Goal: Transaction & Acquisition: Purchase product/service

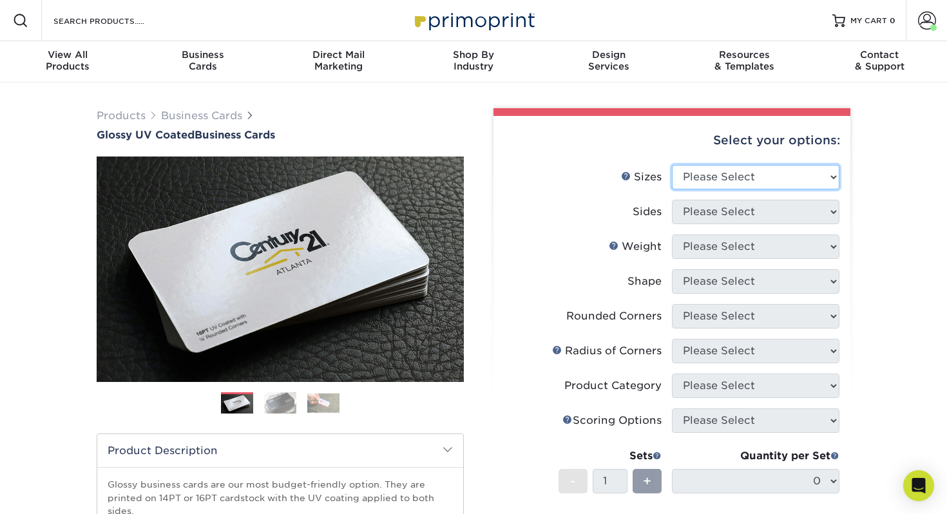
click at [726, 177] on select "Please Select 1.5" x 3.5" - Mini 1.75" x 3.5" - Mini 2" x 2" - Square 2" x 3" -…" at bounding box center [755, 177] width 167 height 24
select select "2.00x3.50"
click at [672, 165] on select "Please Select 1.5" x 3.5" - Mini 1.75" x 3.5" - Mini 2" x 2" - Square 2" x 3" -…" at bounding box center [755, 177] width 167 height 24
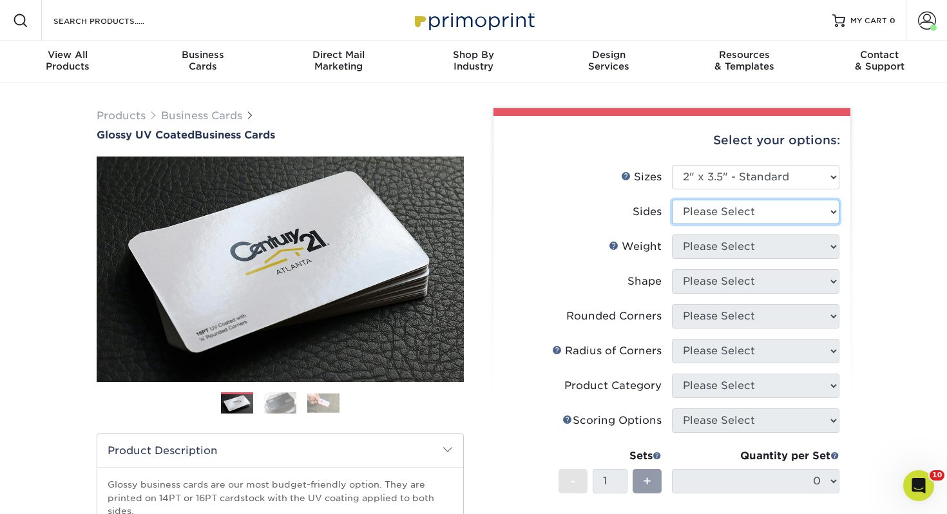
click at [705, 222] on select "Please Select Print Both Sides Print Front Only" at bounding box center [755, 212] width 167 height 24
select select "13abbda7-1d64-4f25-8bb2-c179b224825d"
click at [672, 200] on select "Please Select Print Both Sides Print Front Only" at bounding box center [755, 212] width 167 height 24
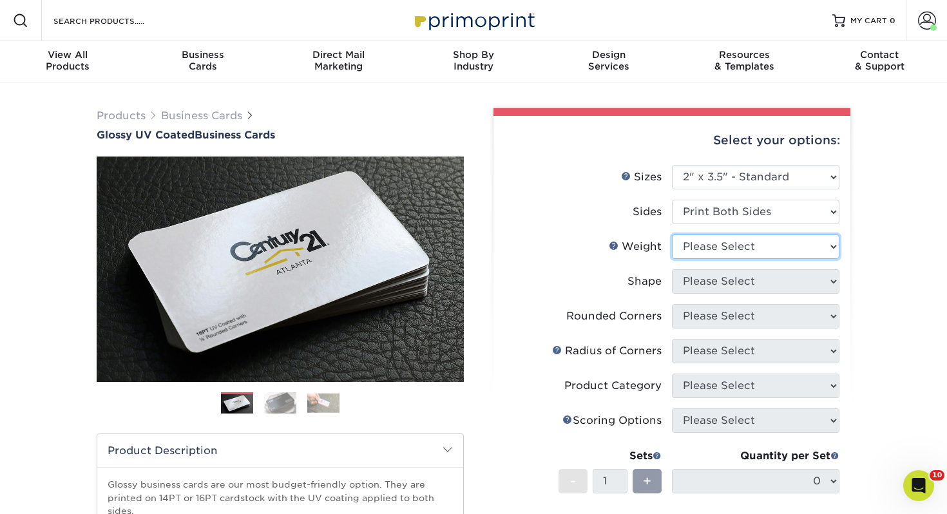
click at [742, 252] on select "Please Select 16PT 14PT" at bounding box center [755, 246] width 167 height 24
select select "14PT"
click at [672, 234] on select "Please Select 16PT 14PT" at bounding box center [755, 246] width 167 height 24
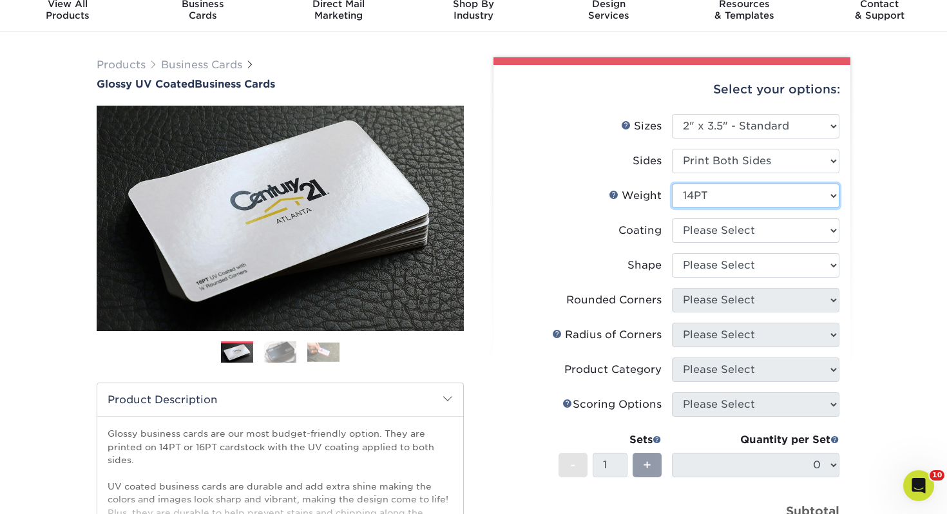
scroll to position [52, 0]
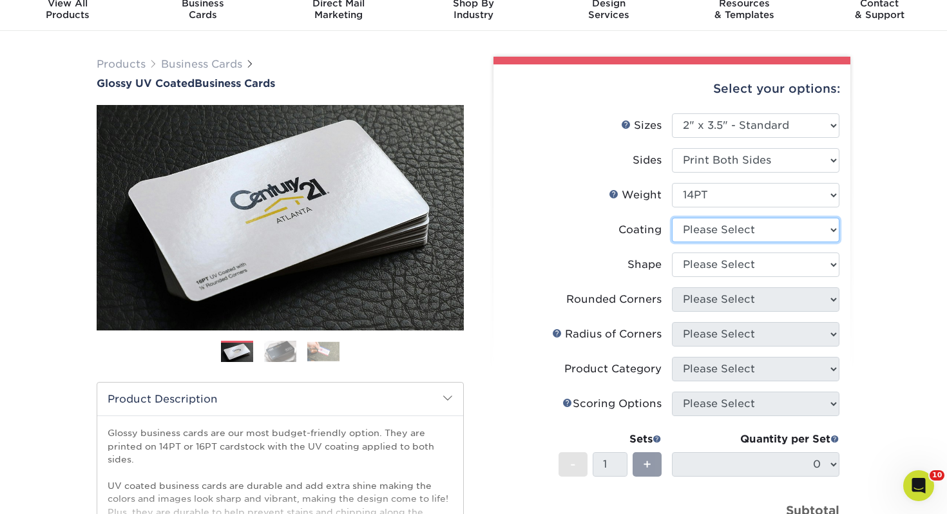
click at [715, 225] on select at bounding box center [755, 230] width 167 height 24
select select "ae367451-b2b8-45df-a344-0f05b6a12993"
click at [672, 218] on select at bounding box center [755, 230] width 167 height 24
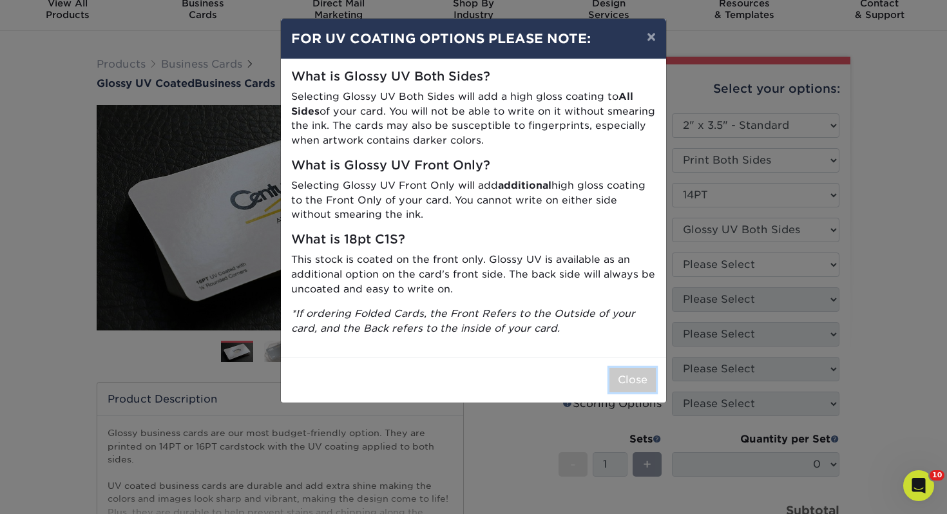
drag, startPoint x: 629, startPoint y: 374, endPoint x: 623, endPoint y: 366, distance: 9.7
click at [629, 374] on button "Close" at bounding box center [632, 380] width 46 height 24
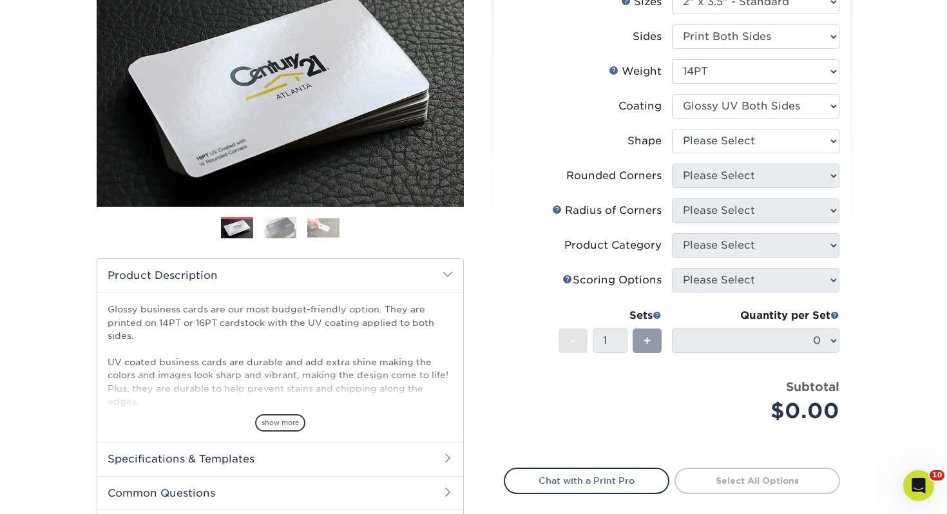
scroll to position [183, 0]
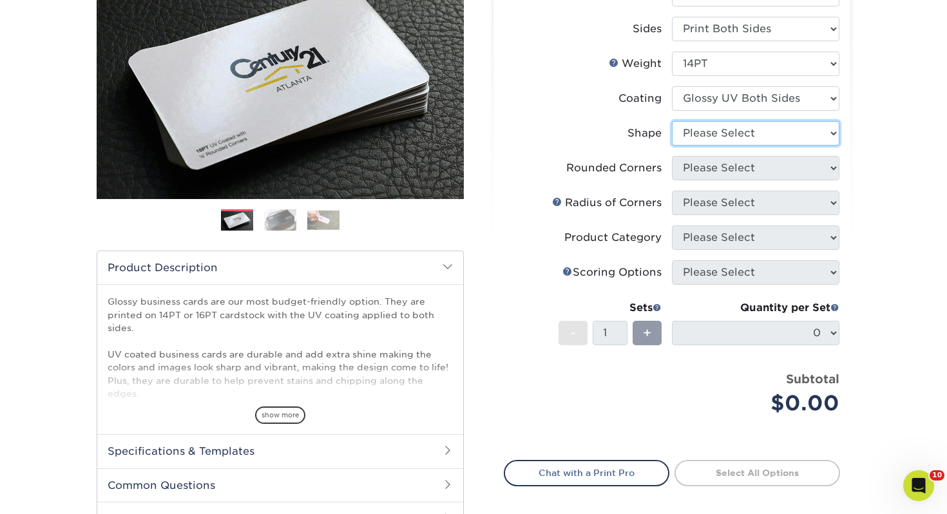
click at [744, 137] on select "Please Select Standard" at bounding box center [755, 133] width 167 height 24
select select "standard"
click at [672, 121] on select "Please Select Standard" at bounding box center [755, 133] width 167 height 24
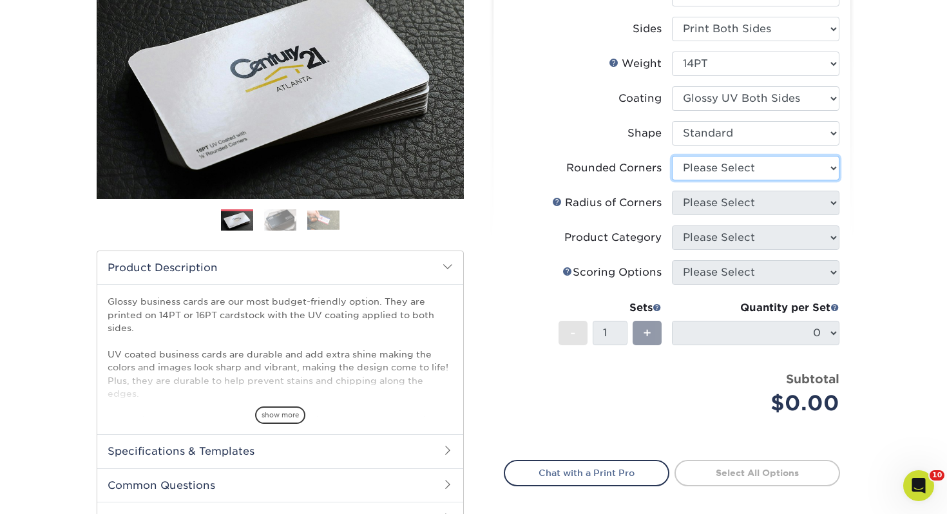
click at [719, 169] on select "Please Select Yes - Round 2 Corners Yes - Round 4 Corners No" at bounding box center [755, 168] width 167 height 24
select select "0"
click at [672, 156] on select "Please Select Yes - Round 2 Corners Yes - Round 4 Corners No" at bounding box center [755, 168] width 167 height 24
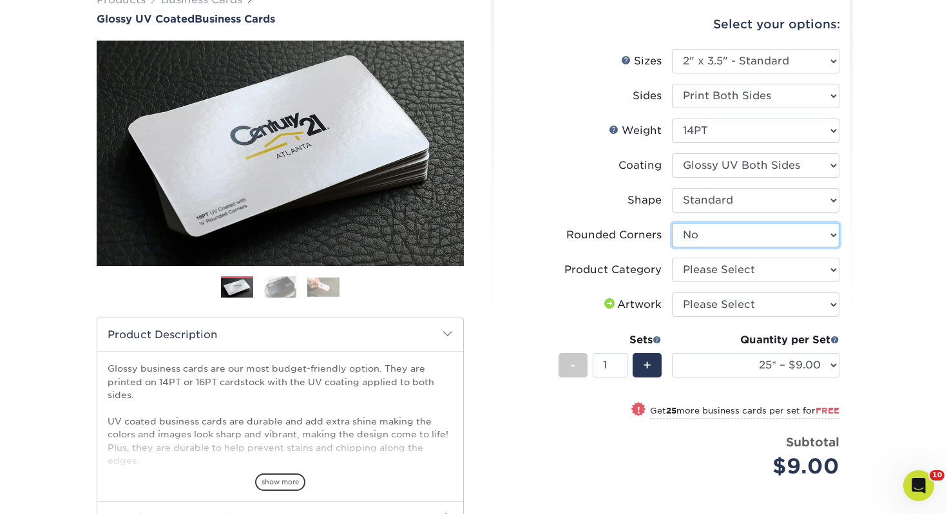
scroll to position [114, 0]
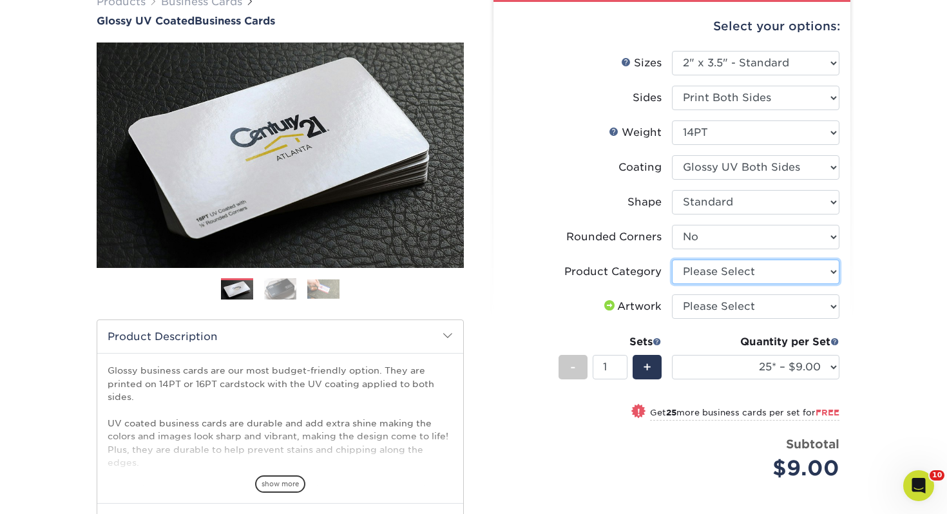
click at [739, 276] on select "Please Select Business Cards" at bounding box center [755, 272] width 167 height 24
select select "3b5148f1-0588-4f88-a218-97bcfdce65c1"
click at [672, 260] on select "Please Select Business Cards" at bounding box center [755, 272] width 167 height 24
click at [732, 307] on select "Please Select I will upload files I need a design - $100" at bounding box center [755, 306] width 167 height 24
select select "upload"
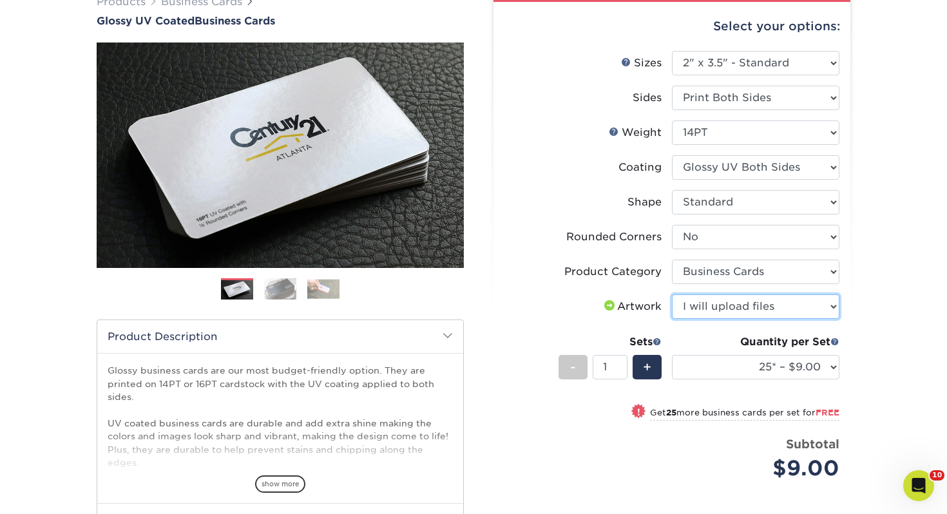
click at [672, 294] on select "Please Select I will upload files I need a design - $100" at bounding box center [755, 306] width 167 height 24
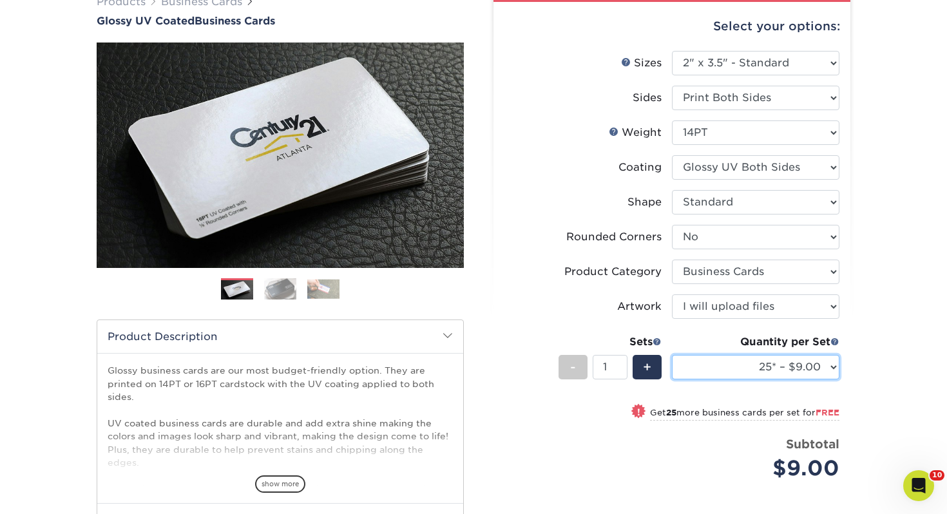
click at [771, 358] on select "25* – $9.00 50* – $9.00 100* – $9.00 250* – $17.00 500 – $33.00 1000 – $42.00 2…" at bounding box center [755, 367] width 167 height 24
select select "250* – $17.00"
click at [672, 355] on select "25* – $9.00 50* – $9.00 100* – $9.00 250* – $17.00 500 – $33.00 1000 – $42.00 2…" at bounding box center [755, 367] width 167 height 24
click at [880, 308] on div "Products Business Cards Glossy UV Coated Business Cards Previous Next" at bounding box center [473, 334] width 947 height 732
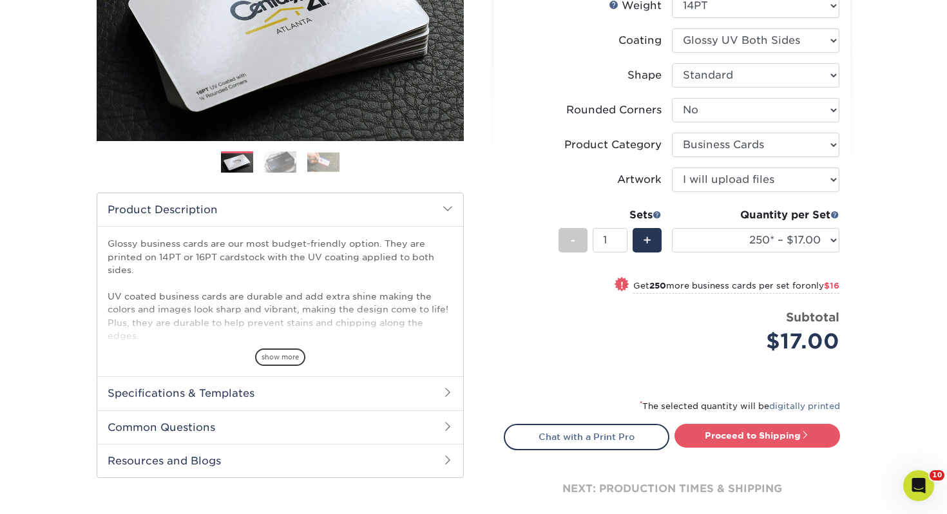
scroll to position [243, 0]
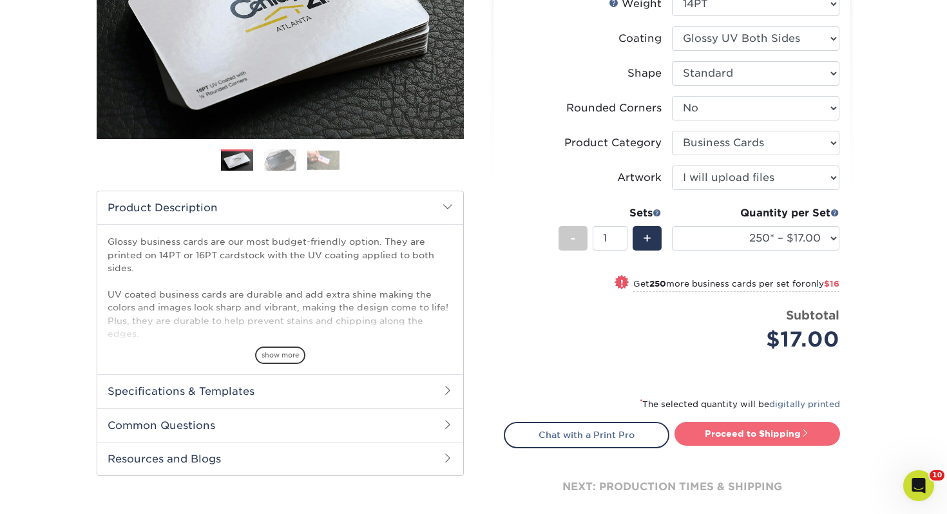
click at [782, 430] on link "Proceed to Shipping" at bounding box center [757, 433] width 166 height 23
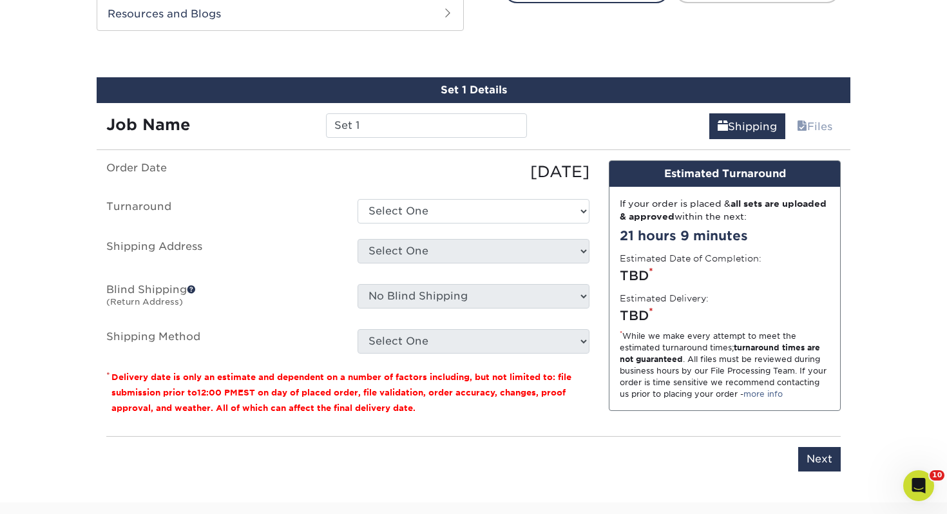
scroll to position [699, 0]
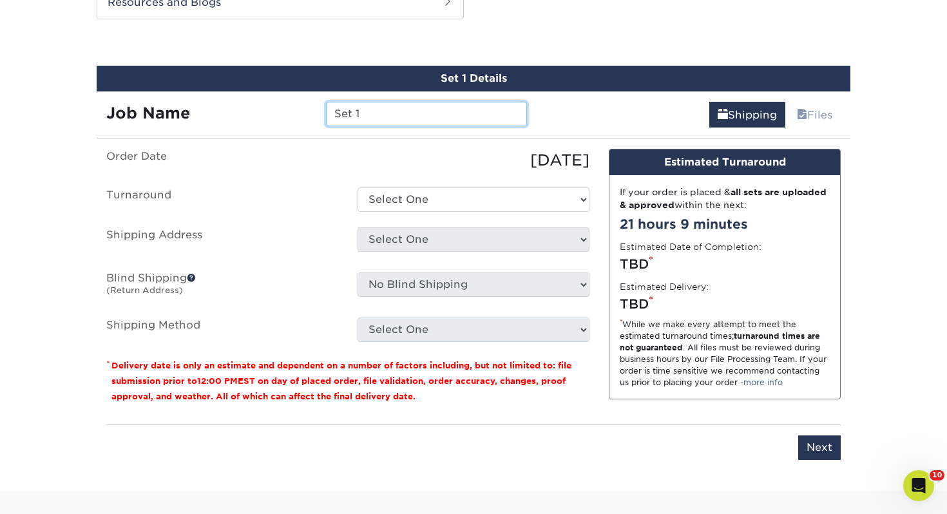
drag, startPoint x: 414, startPoint y: 102, endPoint x: 328, endPoint y: 120, distance: 88.3
click at [328, 120] on input "Set 1" at bounding box center [426, 114] width 200 height 24
type input "[PERSON_NAME]"
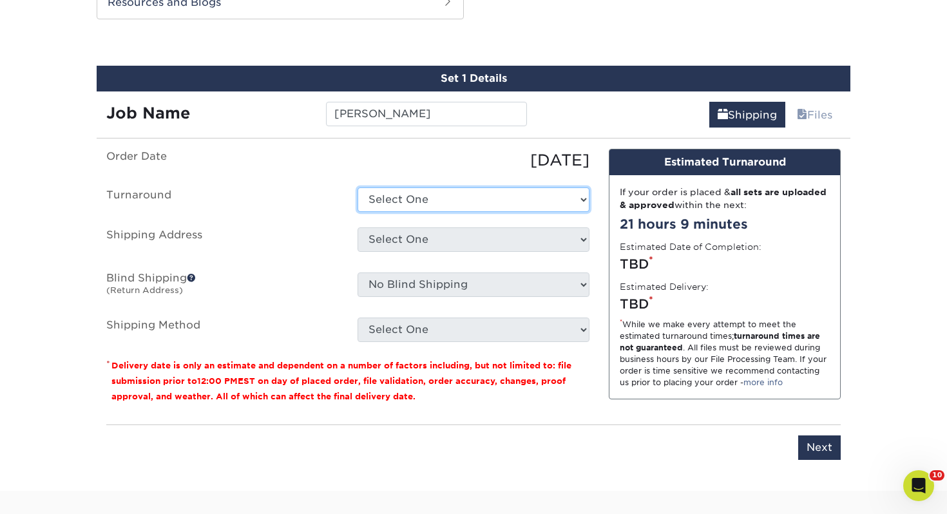
click at [413, 198] on select "Select One 2-4 Business Days 2 Day Next Business Day" at bounding box center [473, 199] width 232 height 24
select select "0d2015eb-ac6c-4252-b2f1-1c5560e96a65"
click at [357, 187] on select "Select One 2-4 Business Days 2 Day Next Business Day" at bounding box center [473, 199] width 232 height 24
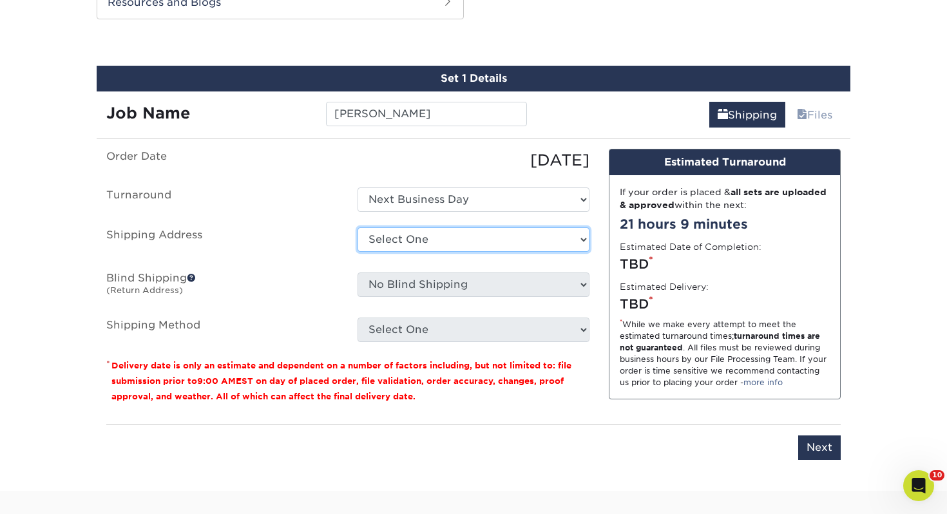
click at [416, 243] on select "Select One [PERSON_NAME], MI Akron, [GEOGRAPHIC_DATA]" at bounding box center [473, 239] width 232 height 24
select select "284357"
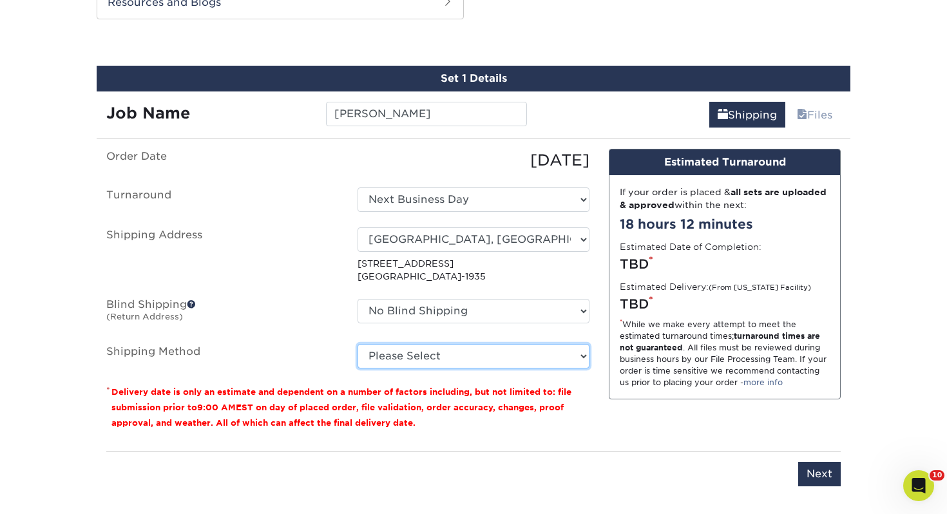
click at [386, 359] on select "Please Select Ground Shipping (+$7.84) 3 Day Shipping Service (+$15.33) 2 Day A…" at bounding box center [473, 356] width 232 height 24
select select "03"
click at [357, 344] on select "Please Select Ground Shipping (+$7.84) 3 Day Shipping Service (+$15.33) 2 Day A…" at bounding box center [473, 356] width 232 height 24
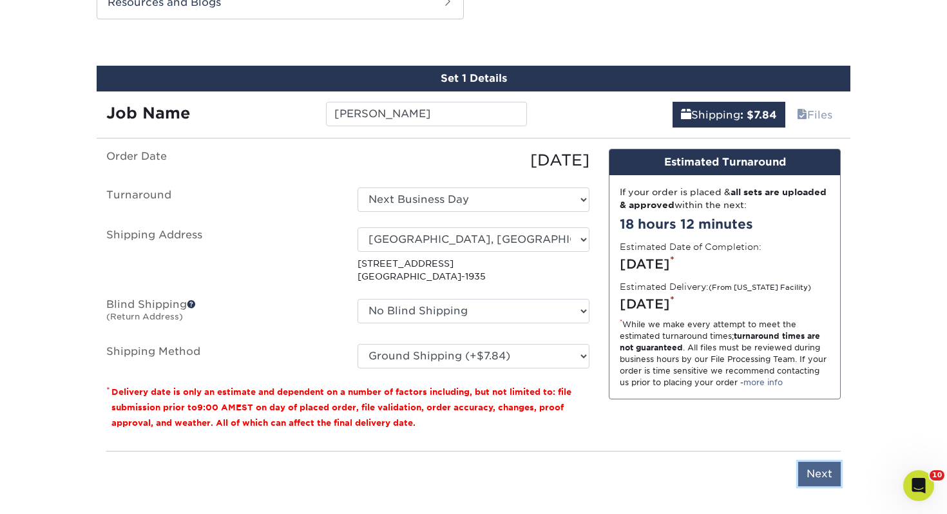
click at [834, 477] on input "Next" at bounding box center [819, 474] width 43 height 24
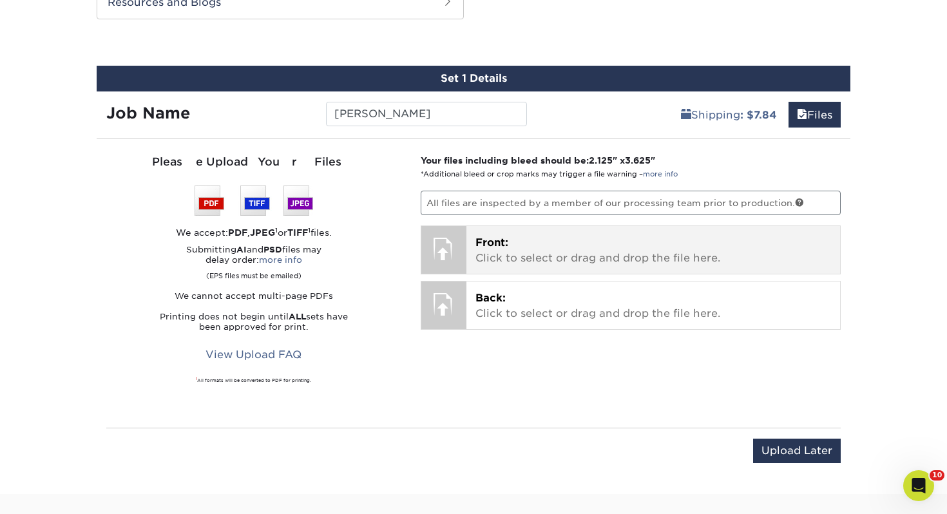
click at [577, 254] on p "Front: Click to select or drag and drop the file here." at bounding box center [653, 250] width 356 height 31
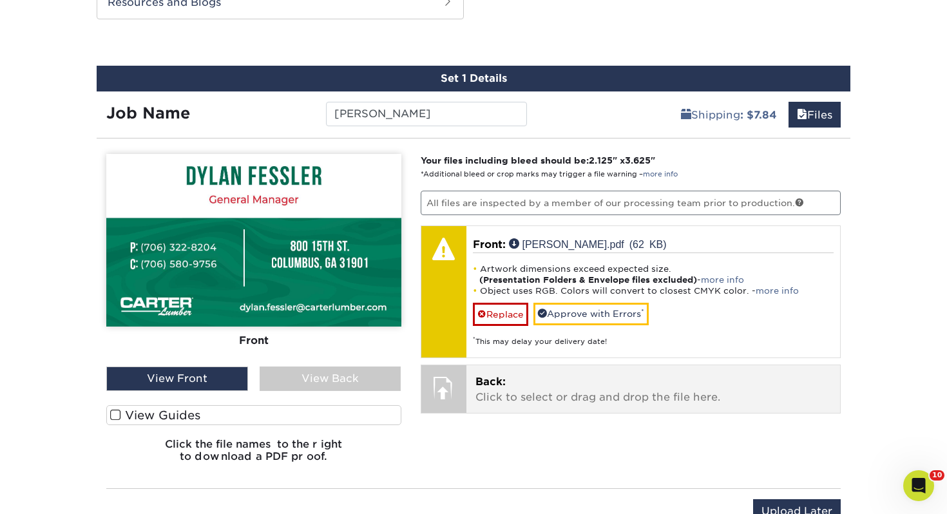
click at [539, 375] on p "Back: Click to select or drag and drop the file here." at bounding box center [653, 389] width 356 height 31
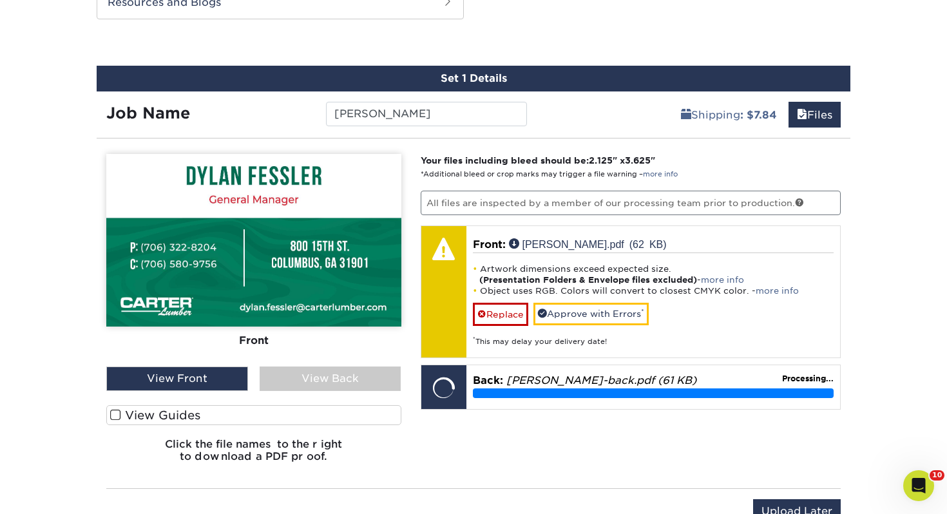
click at [279, 407] on label "View Guides" at bounding box center [253, 415] width 295 height 20
click at [0, 0] on input "View Guides" at bounding box center [0, 0] width 0 height 0
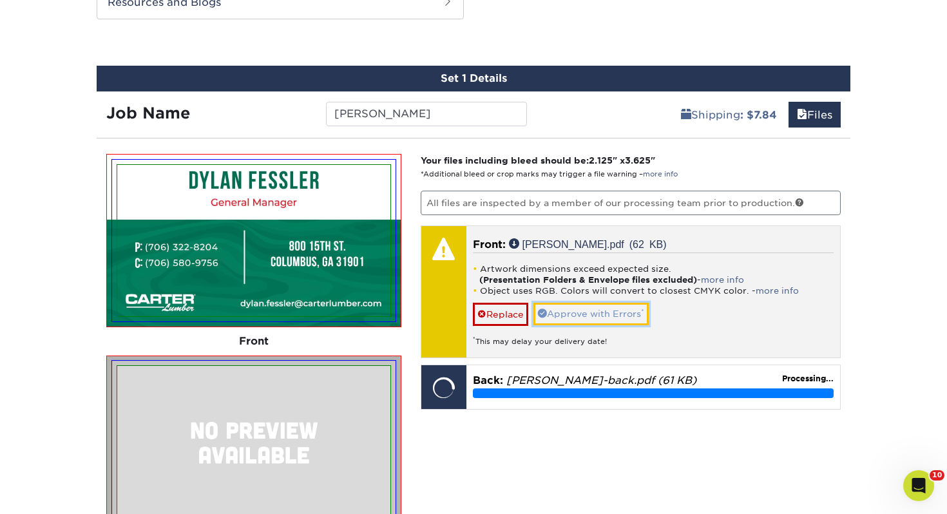
click at [616, 313] on link "Approve with Errors *" at bounding box center [590, 314] width 115 height 22
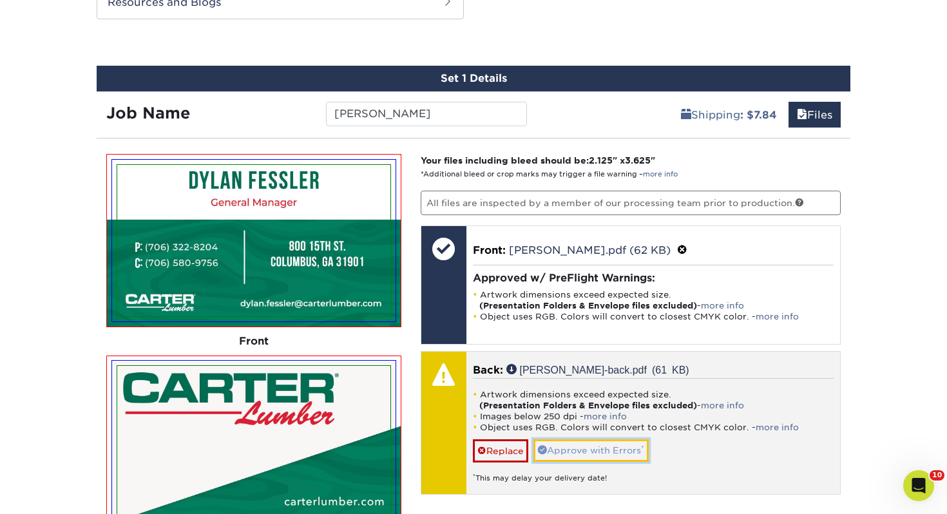
click at [607, 453] on link "Approve with Errors *" at bounding box center [590, 450] width 115 height 22
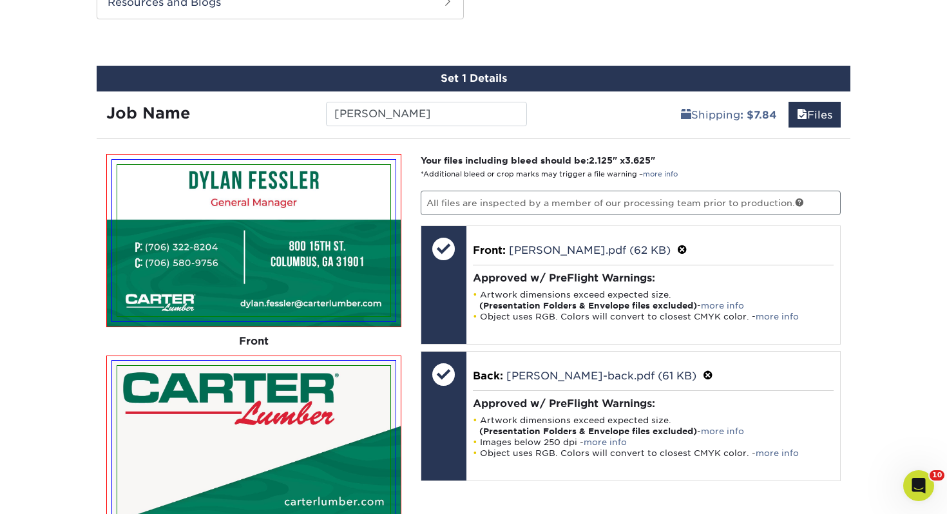
click at [926, 170] on div "Products Business Cards Glossy UV Coated Business Cards Previous Next" at bounding box center [473, 69] width 947 height 1372
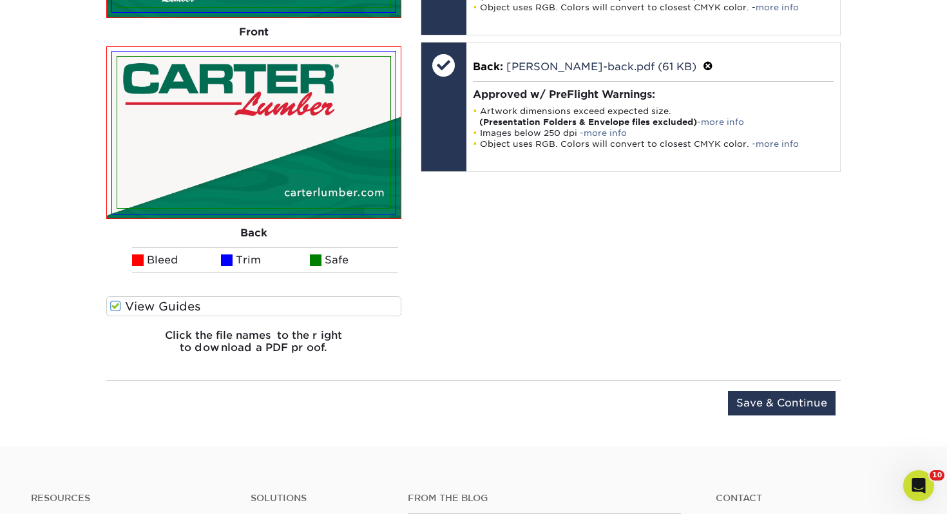
scroll to position [1034, 0]
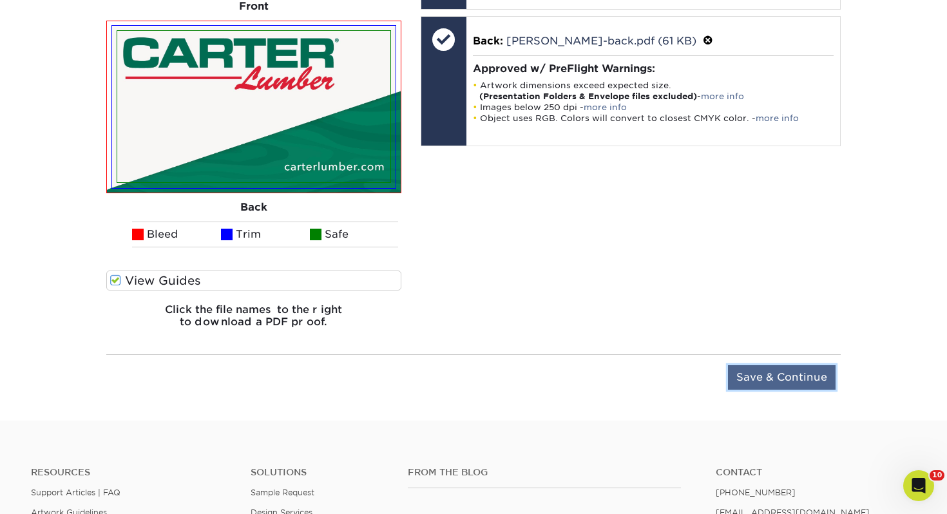
click at [764, 381] on input "Save & Continue" at bounding box center [782, 377] width 108 height 24
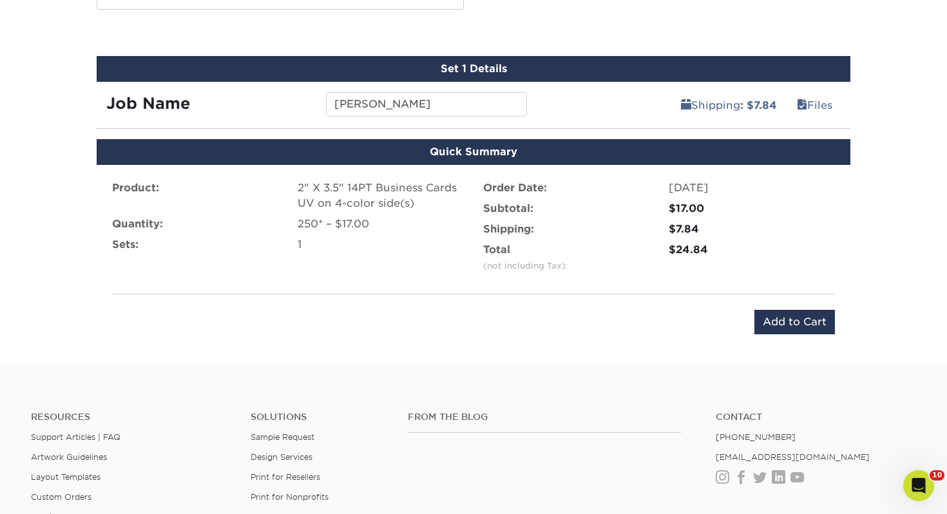
scroll to position [653, 0]
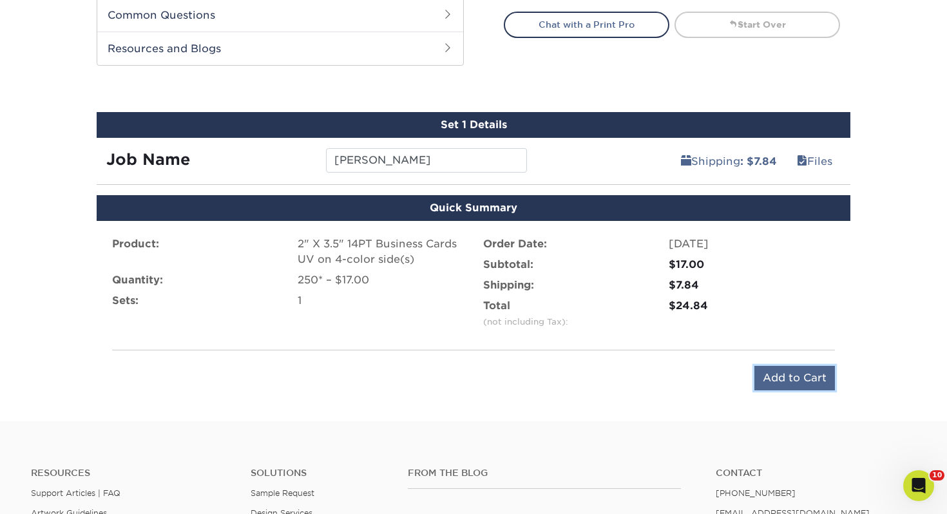
click at [793, 383] on input "Add to Cart" at bounding box center [794, 378] width 80 height 24
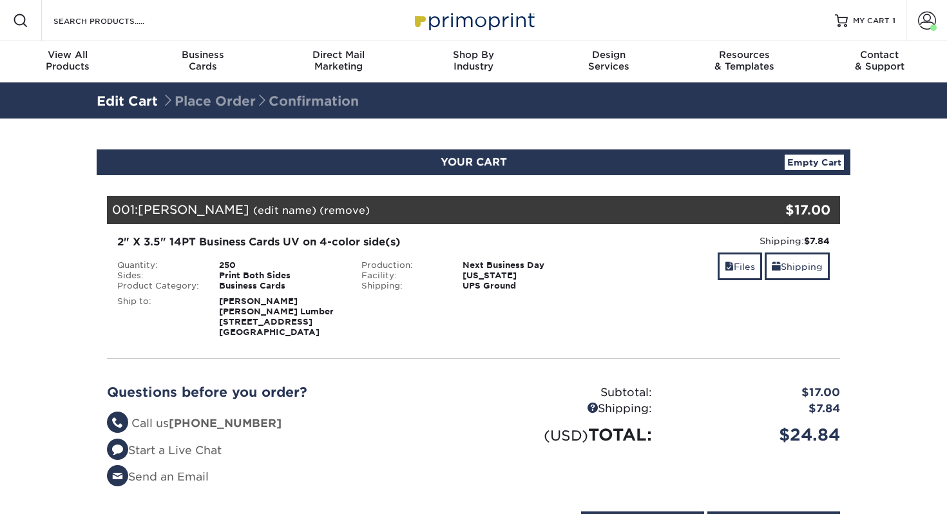
select select "284357"
click at [802, 264] on link "Shipping" at bounding box center [796, 266] width 65 height 28
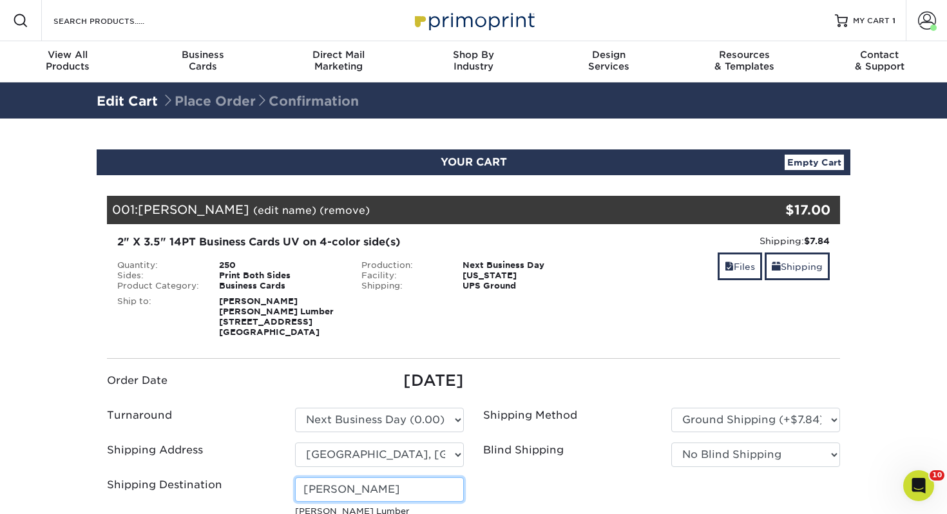
drag, startPoint x: 385, startPoint y: 486, endPoint x: 288, endPoint y: 476, distance: 97.8
click at [289, 477] on div "Roger Webb Carter Lumber 800 15th St Columbus, GA 31901" at bounding box center [379, 506] width 188 height 58
type input "[PERSON_NAME]"
click at [909, 276] on section "YOUR CART Empty Cart Your Cart is Empty View Account Active Orders Order Histor…" at bounding box center [473, 474] width 947 height 712
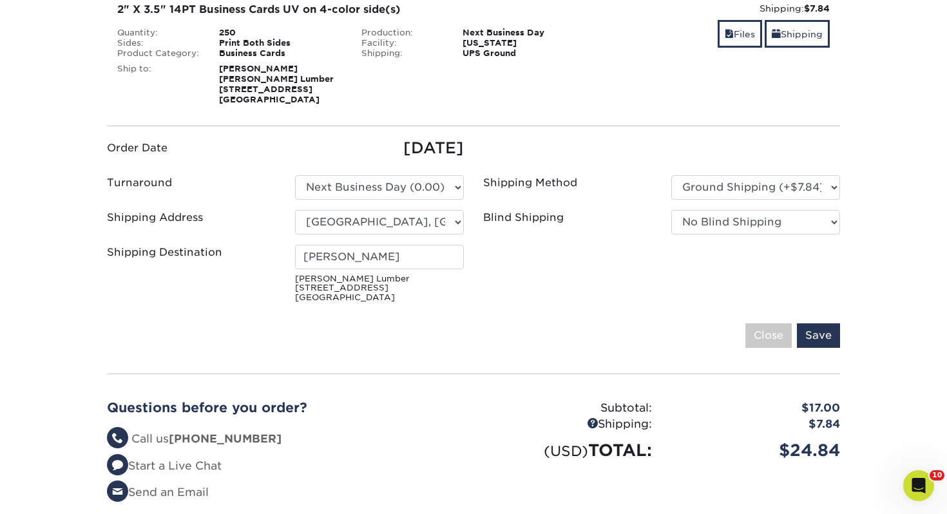
scroll to position [258, 0]
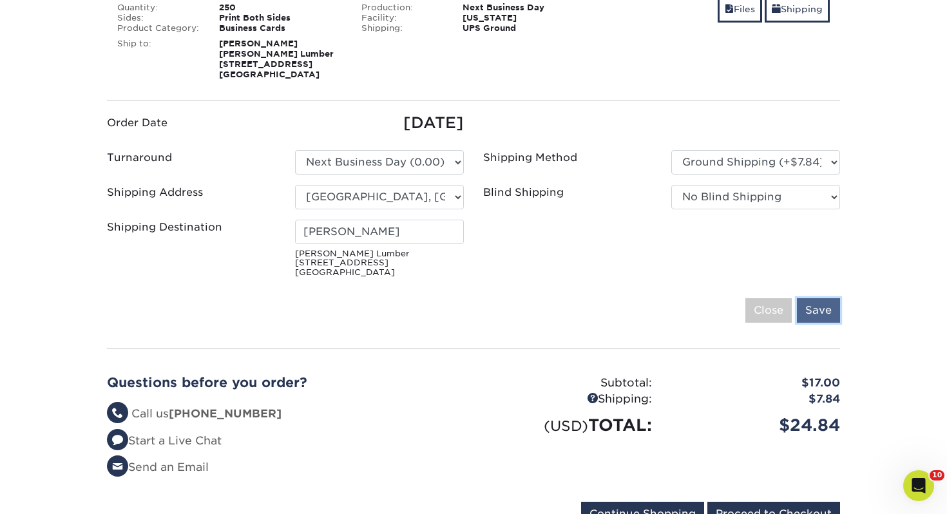
click at [821, 312] on input "Save" at bounding box center [818, 310] width 43 height 24
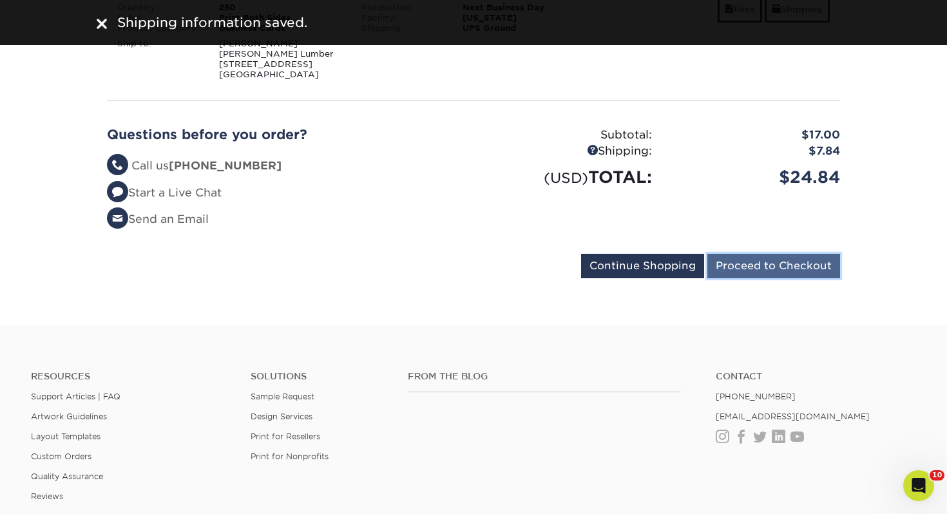
click at [779, 274] on input "Proceed to Checkout" at bounding box center [773, 266] width 133 height 24
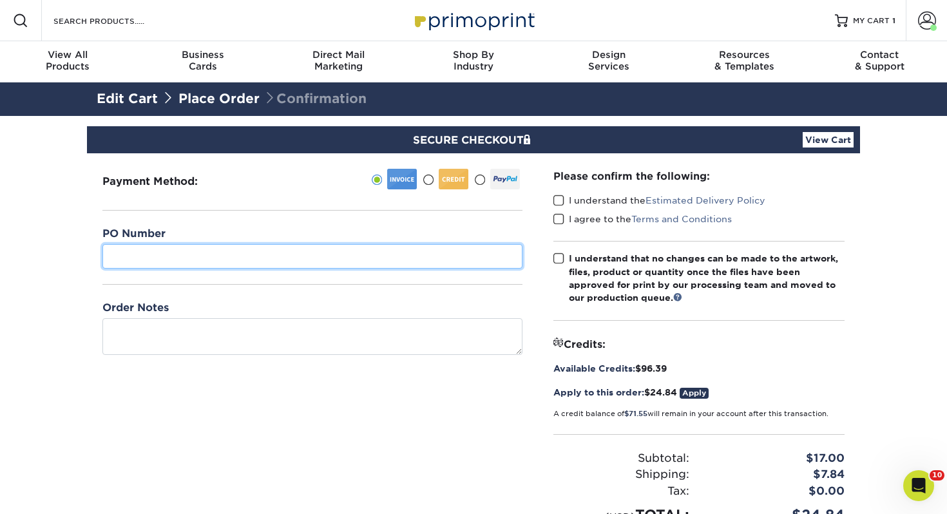
click at [356, 253] on input "text" at bounding box center [312, 256] width 420 height 24
type input "459"
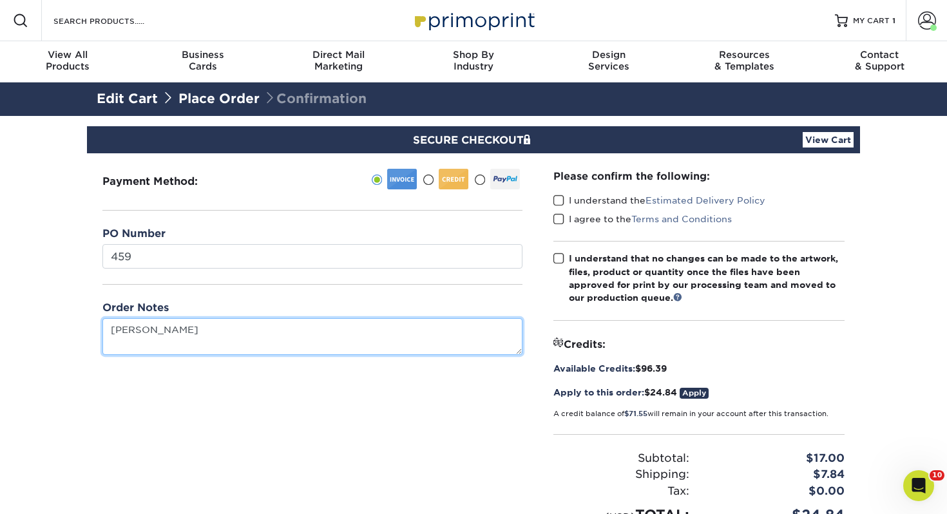
type textarea "[PERSON_NAME]"
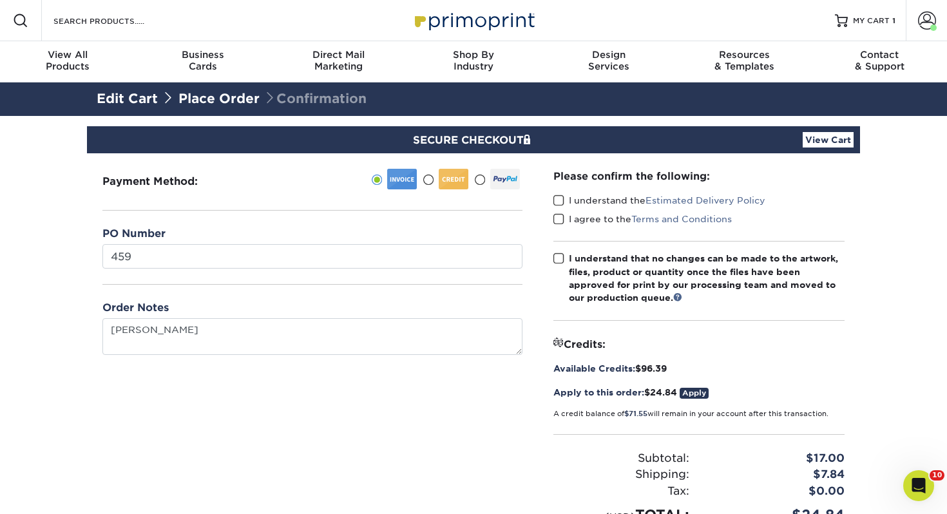
click at [556, 200] on span at bounding box center [558, 200] width 11 height 12
click at [0, 0] on input "I understand the Estimated Delivery Policy" at bounding box center [0, 0] width 0 height 0
click at [560, 220] on span at bounding box center [558, 219] width 11 height 12
click at [0, 0] on input "I agree to the Terms and Conditions" at bounding box center [0, 0] width 0 height 0
click at [557, 262] on span at bounding box center [558, 258] width 11 height 12
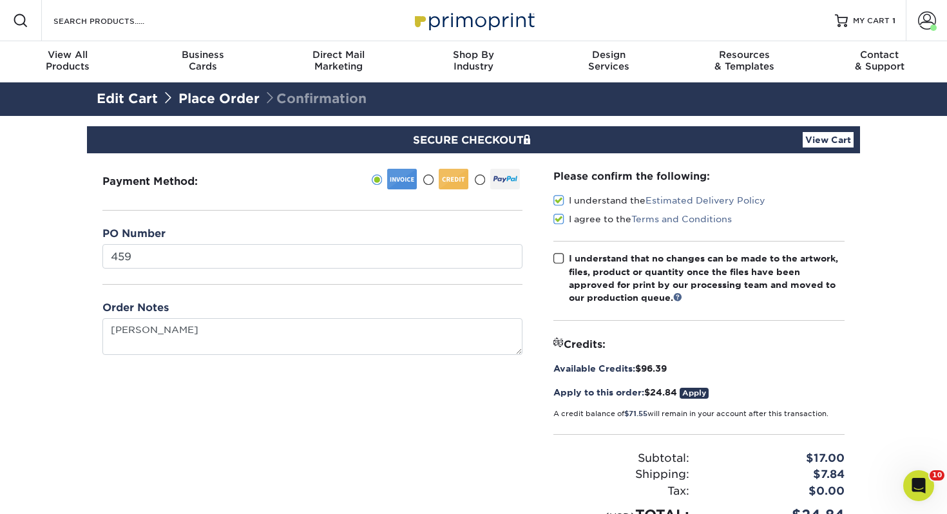
click at [0, 0] on input "I understand that no changes can be made to the artwork, files, product or quan…" at bounding box center [0, 0] width 0 height 0
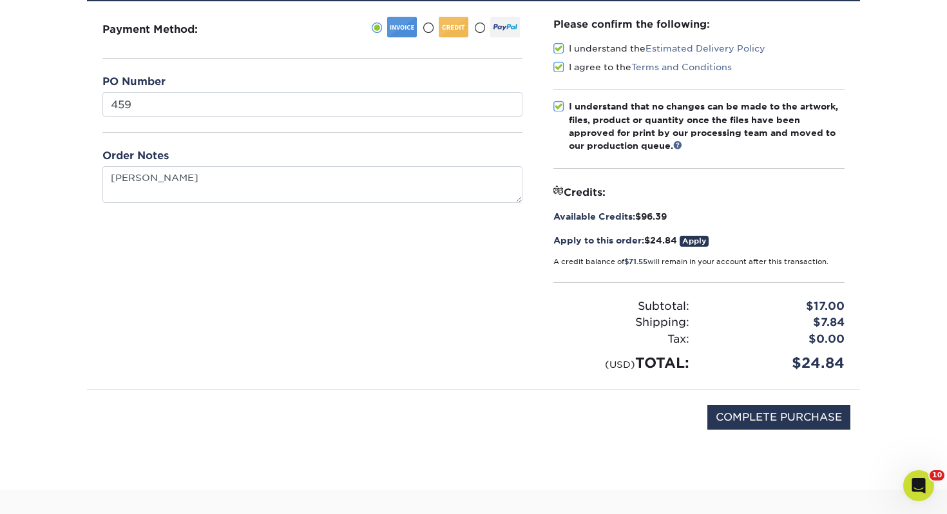
scroll to position [155, 0]
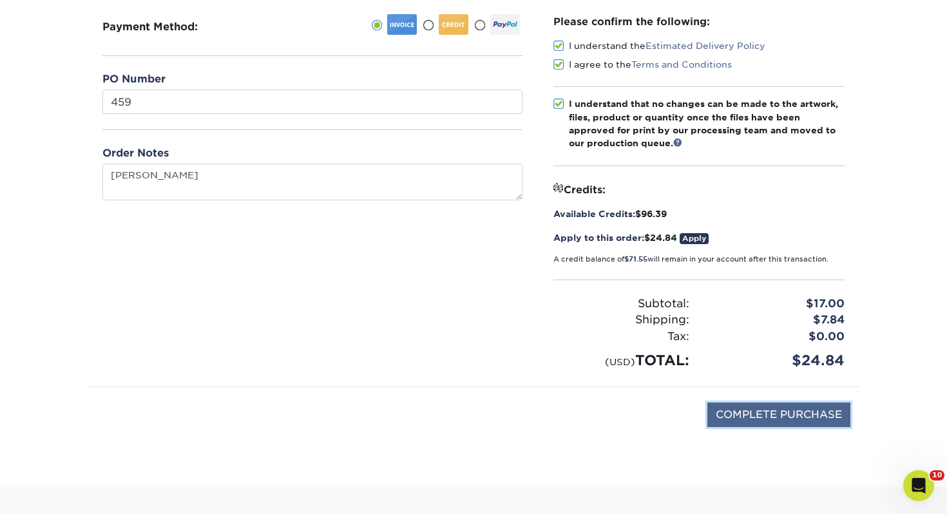
click at [801, 413] on input "COMPLETE PURCHASE" at bounding box center [778, 414] width 143 height 24
type input "PROCESSING, PLEASE WAIT..."
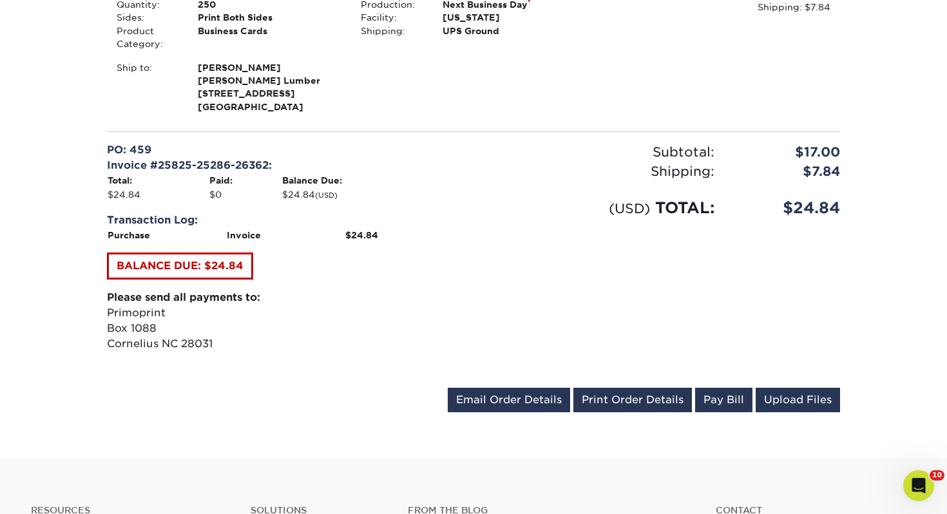
scroll to position [438, 0]
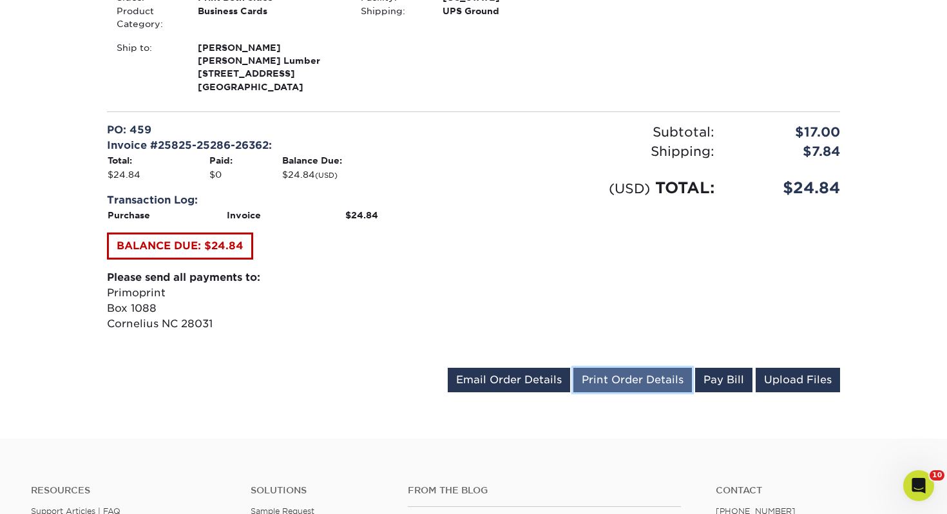
click at [603, 377] on link "Print Order Details" at bounding box center [632, 380] width 118 height 24
click at [655, 379] on link "Print Order Details" at bounding box center [632, 380] width 118 height 24
